Goal: Task Accomplishment & Management: Manage account settings

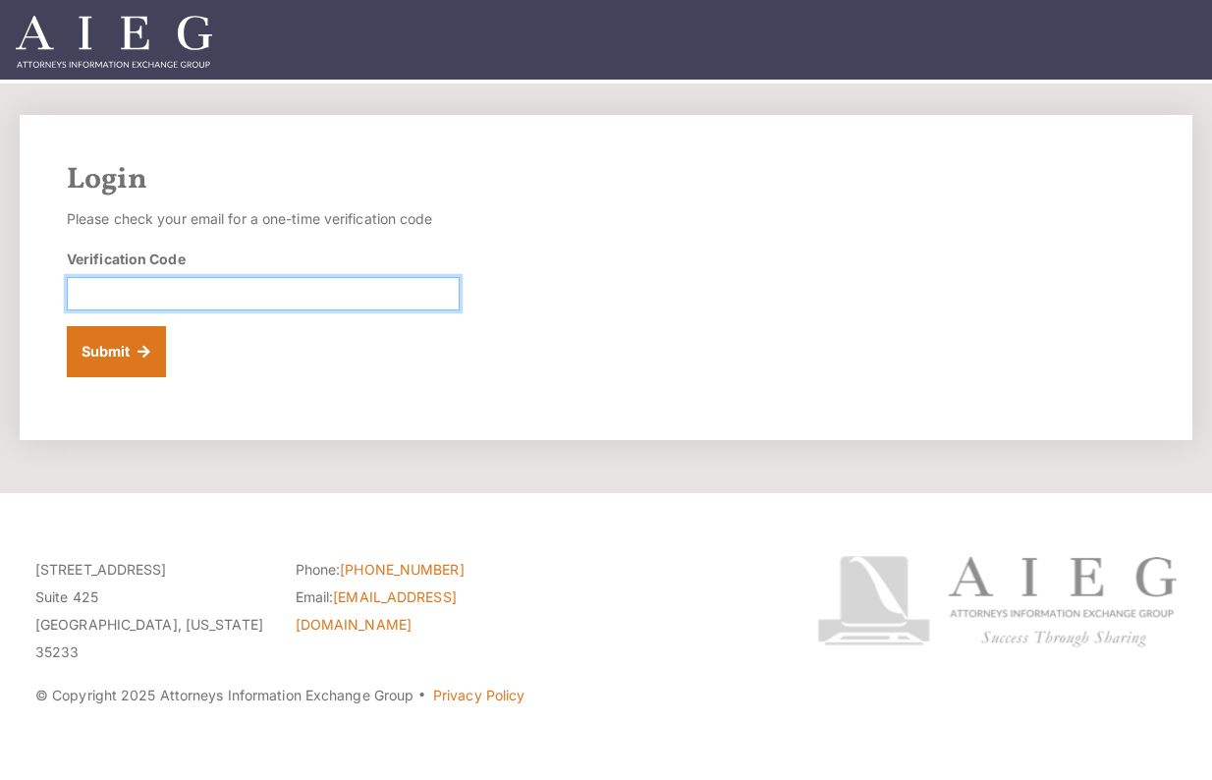
click at [286, 289] on input "Verification Code" at bounding box center [263, 293] width 393 height 33
paste input "585342"
type input "585342"
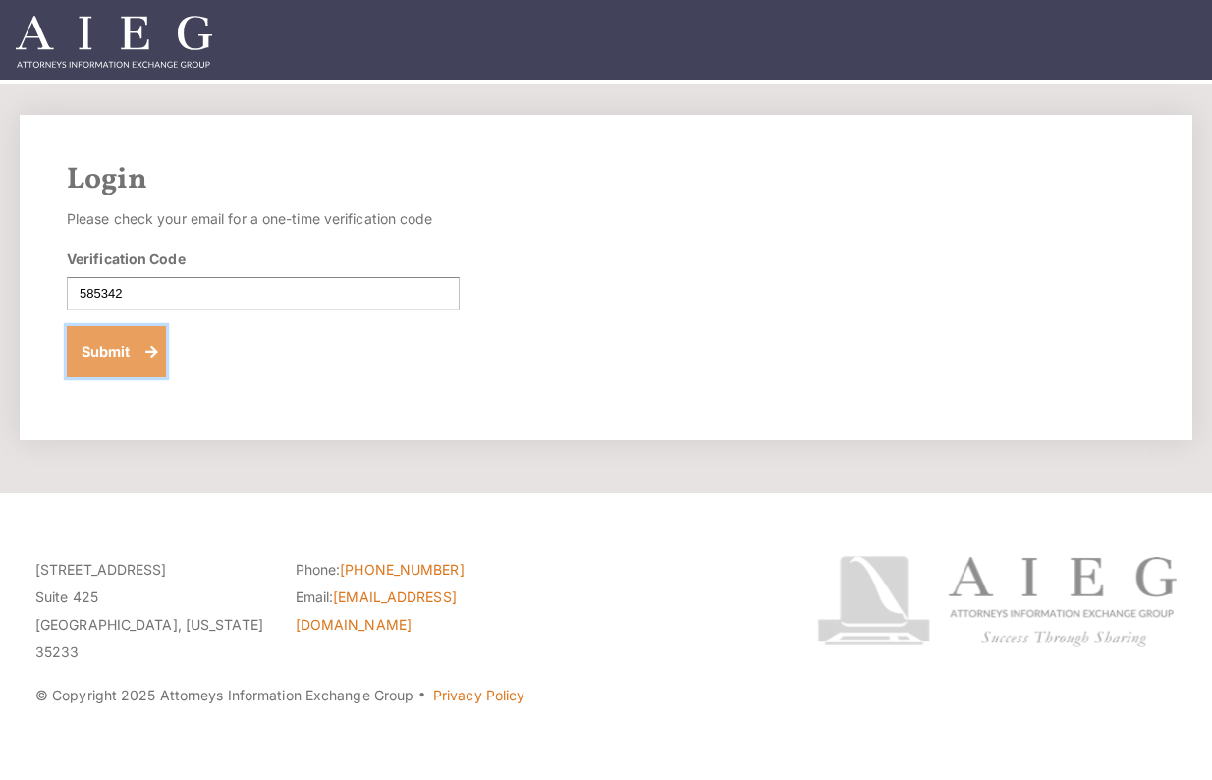
click at [109, 359] on button "Submit" at bounding box center [116, 351] width 99 height 51
click at [157, 33] on img at bounding box center [114, 42] width 196 height 52
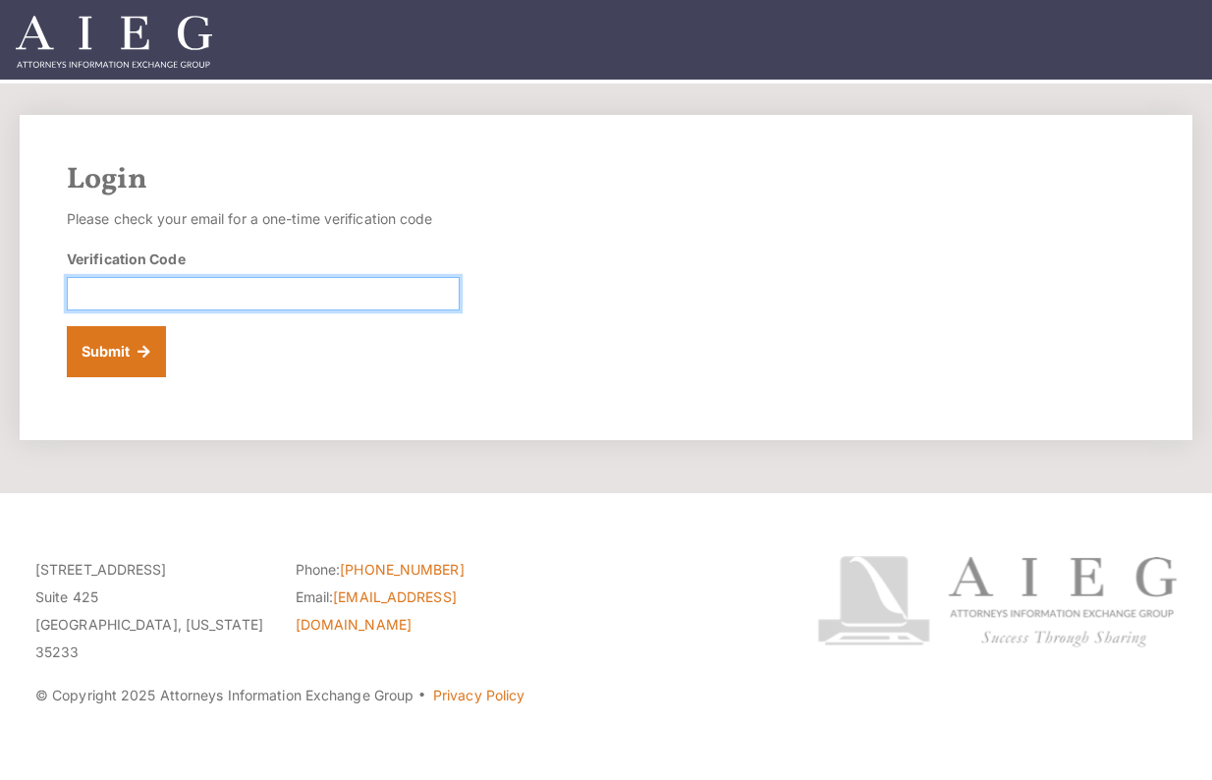
click at [119, 306] on input "Verification Code" at bounding box center [263, 293] width 393 height 33
paste input "146571"
type input "146571"
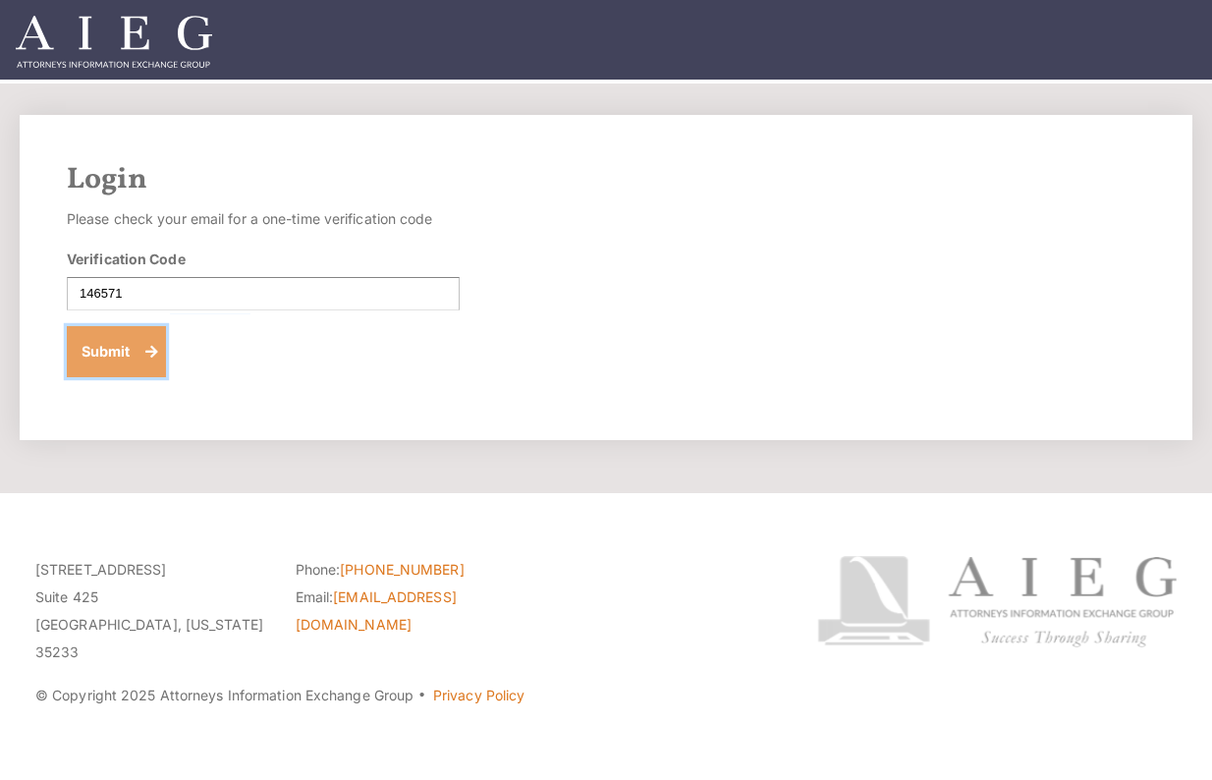
click at [79, 343] on button "Submit" at bounding box center [116, 351] width 99 height 51
